Goal: Task Accomplishment & Management: Complete application form

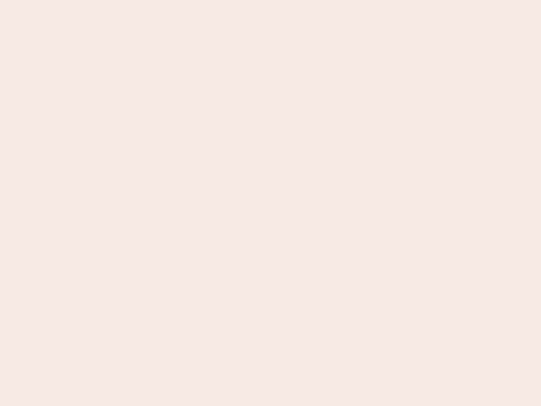
click at [271, 203] on nb-app "Almost there Thank you for registering for Newbook. Your account is under revie…" at bounding box center [270, 203] width 541 height 406
click at [271, 0] on nb-app "Almost there Thank you for registering for Newbook. Your account is under revie…" at bounding box center [270, 203] width 541 height 406
click at [289, 0] on nb-app "Almost there Thank you for registering for Newbook. Your account is under revie…" at bounding box center [270, 203] width 541 height 406
click at [271, 203] on nb-app "Almost there Thank you for registering for Newbook. Your account is under revie…" at bounding box center [270, 203] width 541 height 406
click at [271, 0] on nb-app "Almost there Thank you for registering for Newbook. Your account is under revie…" at bounding box center [270, 203] width 541 height 406
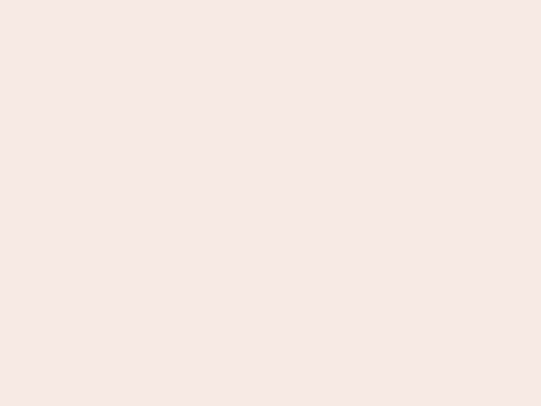
click at [189, 0] on nb-app "Almost there Thank you for registering for Newbook. Your account is under revie…" at bounding box center [270, 203] width 541 height 406
click at [271, 203] on nb-app "Almost there Thank you for registering for Newbook. Your account is under revie…" at bounding box center [270, 203] width 541 height 406
click at [271, 0] on nb-app "Almost there Thank you for registering for Newbook. Your account is under revie…" at bounding box center [270, 203] width 541 height 406
click at [189, 0] on nb-app "Almost there Thank you for registering for Newbook. Your account is under revie…" at bounding box center [270, 203] width 541 height 406
click at [271, 203] on nb-app "Almost there Thank you for registering for Newbook. Your account is under revie…" at bounding box center [270, 203] width 541 height 406
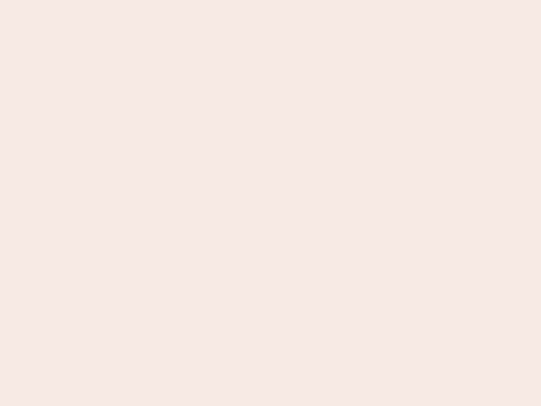
click at [271, 203] on nb-app "Almost there Thank you for registering for Newbook. Your account is under revie…" at bounding box center [270, 203] width 541 height 406
click at [271, 0] on nb-app "Almost there Thank you for registering for Newbook. Your account is under revie…" at bounding box center [270, 203] width 541 height 406
click at [289, 0] on nb-app "Almost there Thank you for registering for Newbook. Your account is under revie…" at bounding box center [270, 203] width 541 height 406
click at [271, 203] on nb-app "Almost there Thank you for registering for Newbook. Your account is under revie…" at bounding box center [270, 203] width 541 height 406
click at [271, 0] on nb-app "Almost there Thank you for registering for Newbook. Your account is under revie…" at bounding box center [270, 203] width 541 height 406
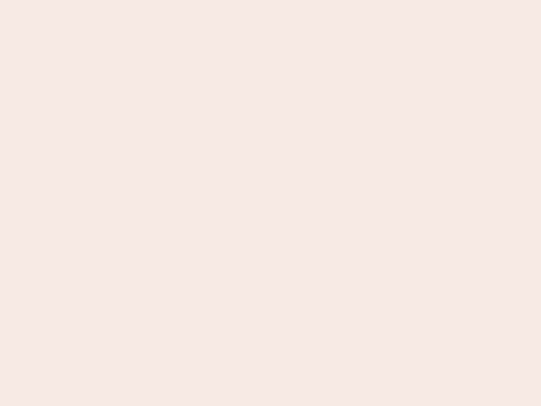
click at [189, 0] on nb-app "Almost there Thank you for registering for Newbook. Your account is under revie…" at bounding box center [270, 203] width 541 height 406
click at [271, 203] on nb-app "Almost there Thank you for registering for Newbook. Your account is under revie…" at bounding box center [270, 203] width 541 height 406
click at [271, 0] on nb-app "Almost there Thank you for registering for Newbook. Your account is under revie…" at bounding box center [270, 203] width 541 height 406
click at [189, 0] on nb-app "Almost there Thank you for registering for Newbook. Your account is under revie…" at bounding box center [270, 203] width 541 height 406
click at [271, 203] on nb-app "Almost there Thank you for registering for Newbook. Your account is under revie…" at bounding box center [270, 203] width 541 height 406
